Goal: Find specific page/section: Find specific page/section

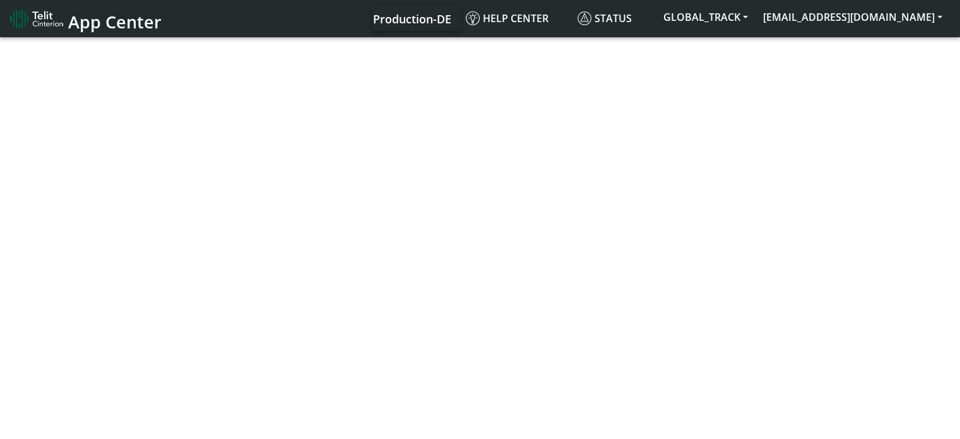
select select "1: 1"
select select "2: 6"
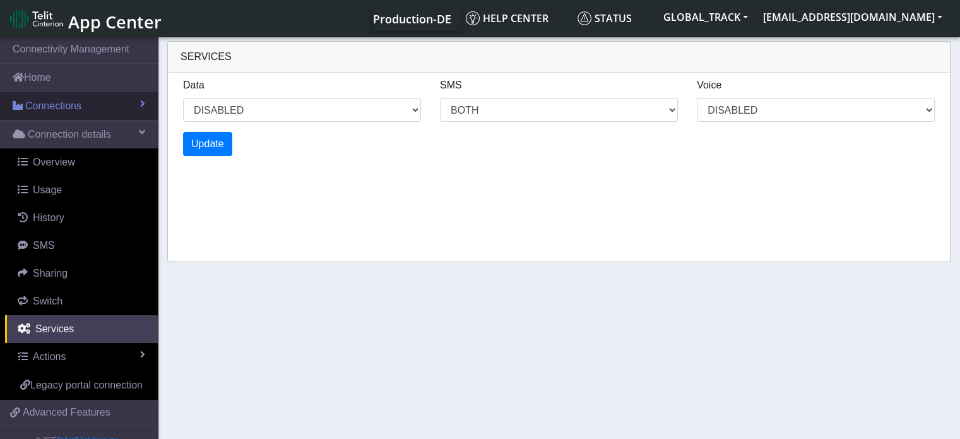
click at [48, 105] on span "Connections" at bounding box center [53, 105] width 56 height 15
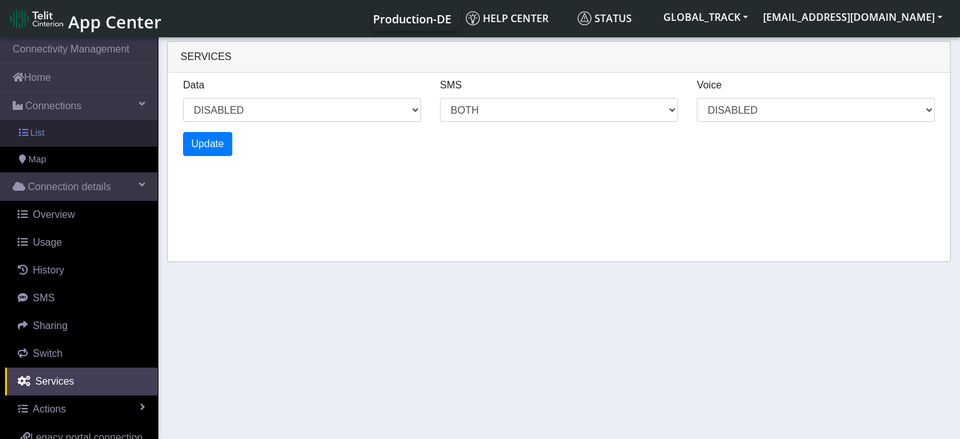
click at [74, 132] on link "List" at bounding box center [79, 133] width 158 height 27
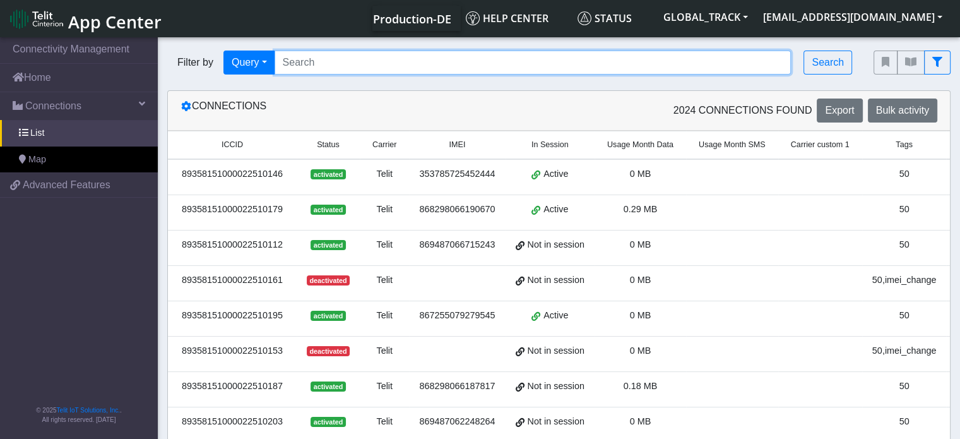
click at [313, 64] on input "Search..." at bounding box center [532, 62] width 517 height 24
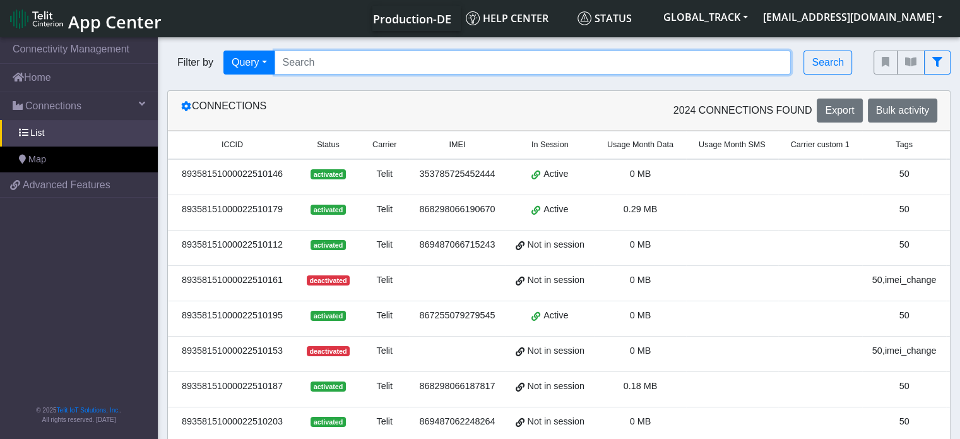
click at [358, 59] on input "Search..." at bounding box center [532, 62] width 517 height 24
paste input "867255079266310"
type input "867255079266310"
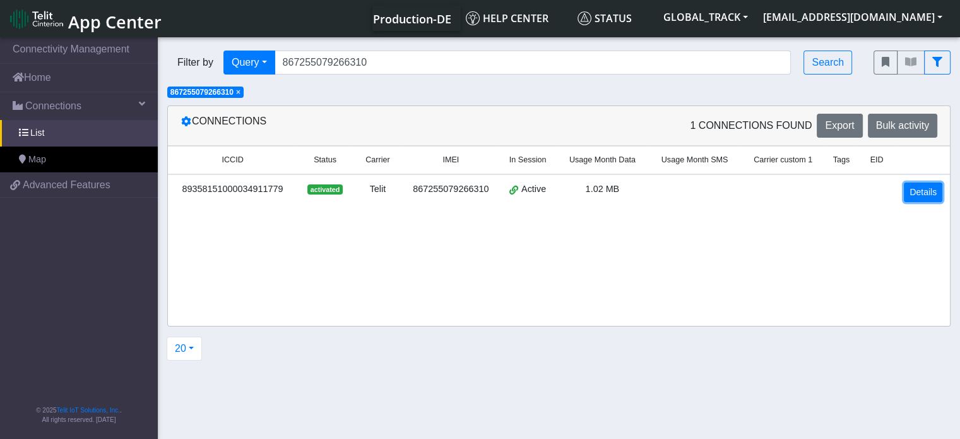
click at [924, 188] on link "Details" at bounding box center [923, 192] width 38 height 20
